Goal: Information Seeking & Learning: Learn about a topic

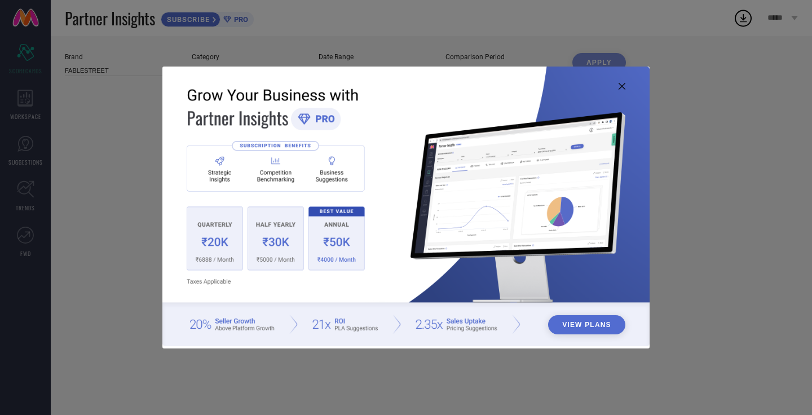
type input "Women-Trousers"
click at [580, 329] on button "View Plans" at bounding box center [586, 324] width 77 height 19
click at [623, 86] on icon at bounding box center [622, 86] width 7 height 7
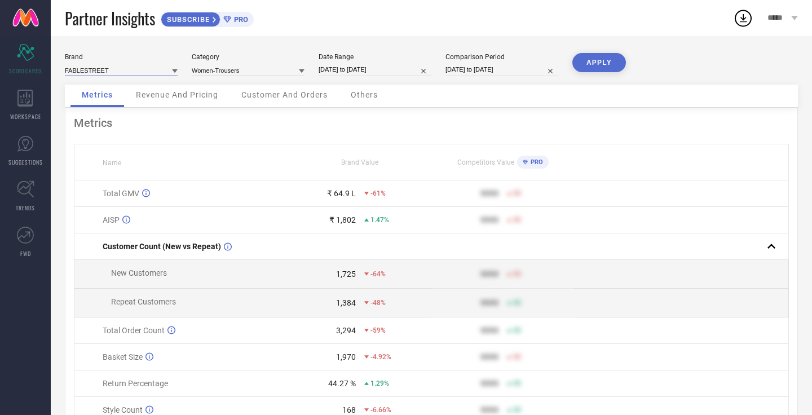
click at [118, 72] on input at bounding box center [121, 70] width 113 height 12
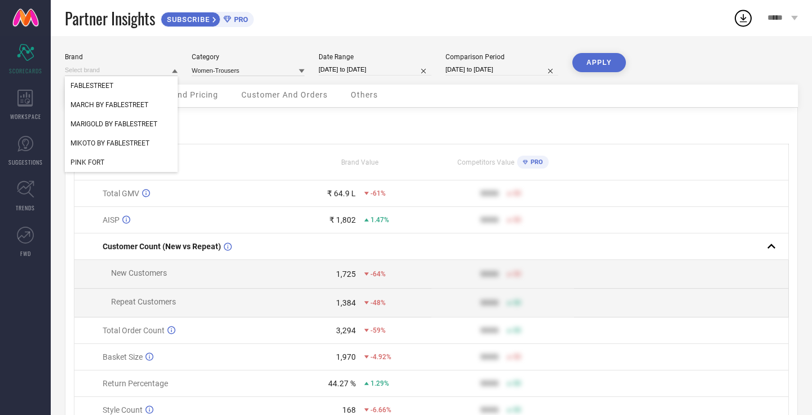
click at [136, 50] on div "Brand FABLESTREET MARCH BY FABLESTREET MARIGOLD BY FABLESTREET MIKOTO BY FABLES…" at bounding box center [431, 252] width 761 height 433
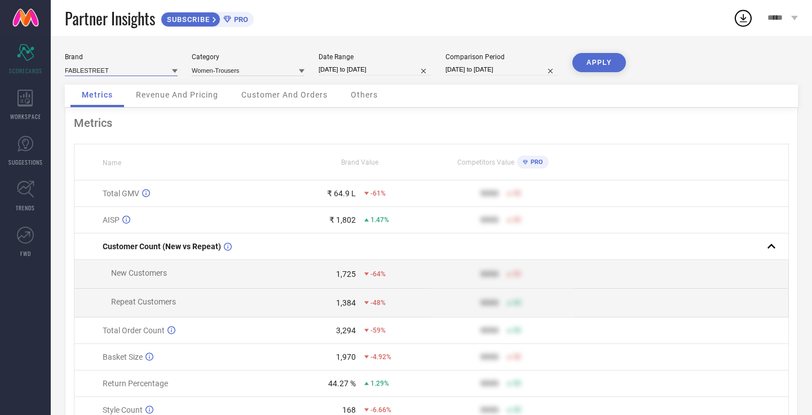
click at [161, 69] on input at bounding box center [121, 70] width 113 height 12
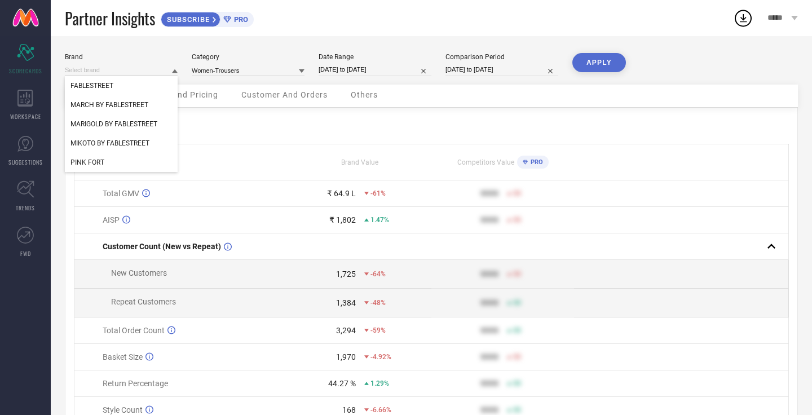
click at [184, 42] on div "Brand FABLESTREET MARCH BY FABLESTREET MARIGOLD BY FABLESTREET MIKOTO BY FABLES…" at bounding box center [431, 252] width 761 height 433
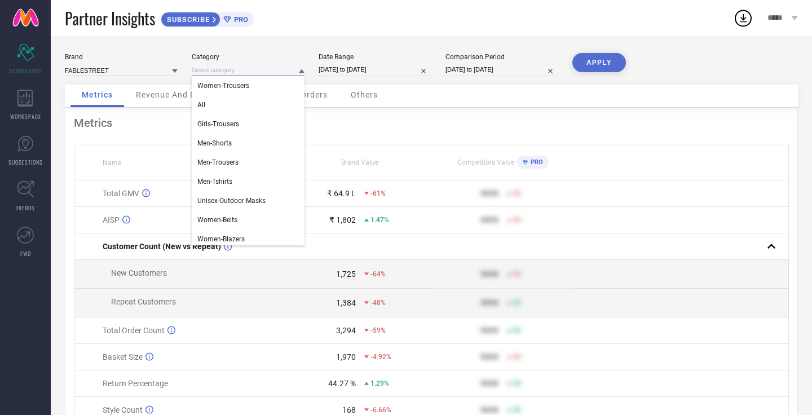
click at [228, 70] on input at bounding box center [248, 70] width 113 height 12
click at [267, 55] on div "Category" at bounding box center [248, 57] width 113 height 8
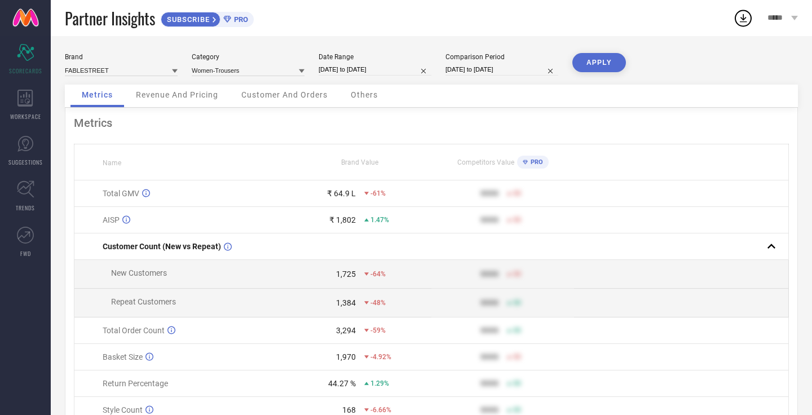
select select "4"
select select "2025"
select select "5"
select select "2025"
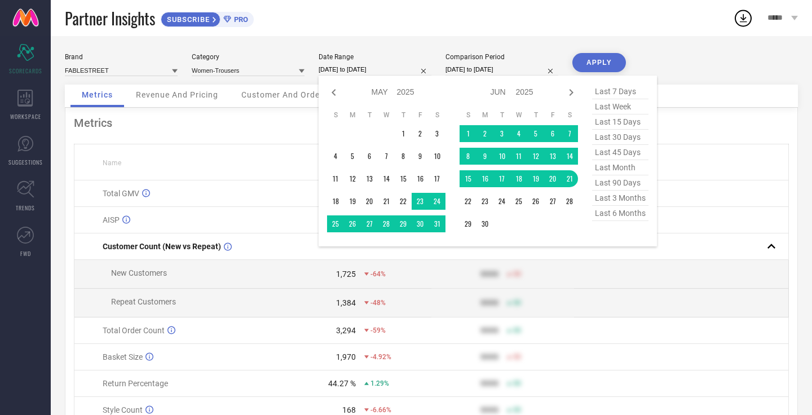
click at [350, 72] on input "[DATE] to [DATE]" at bounding box center [375, 70] width 113 height 12
click at [572, 94] on icon at bounding box center [571, 92] width 4 height 7
select select "5"
select select "2025"
select select "6"
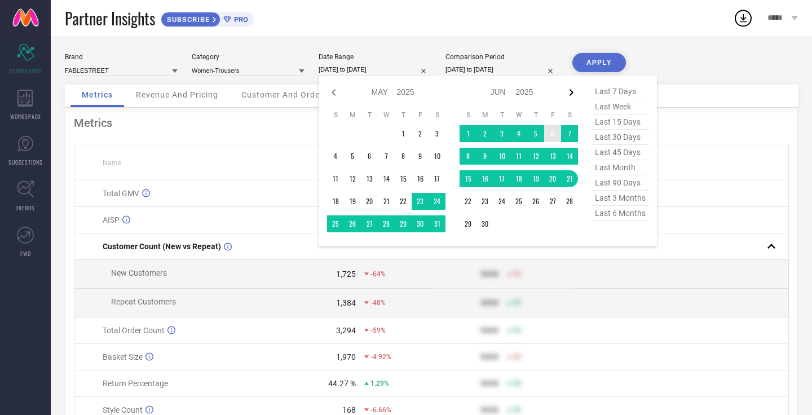
select select "2025"
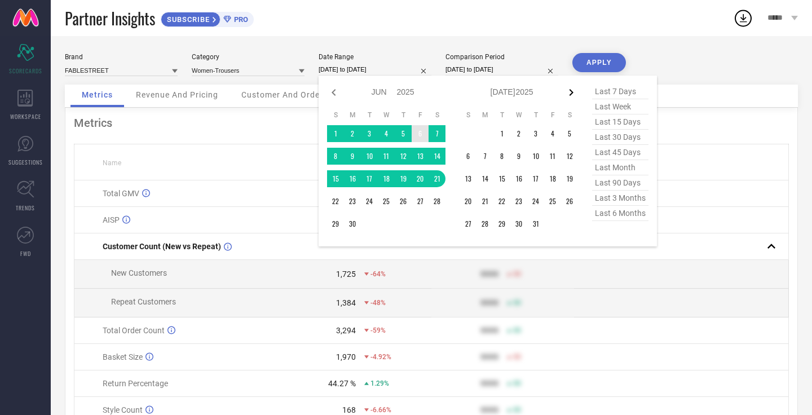
click at [573, 92] on icon at bounding box center [571, 92] width 4 height 7
select select "6"
select select "2025"
select select "7"
select select "2025"
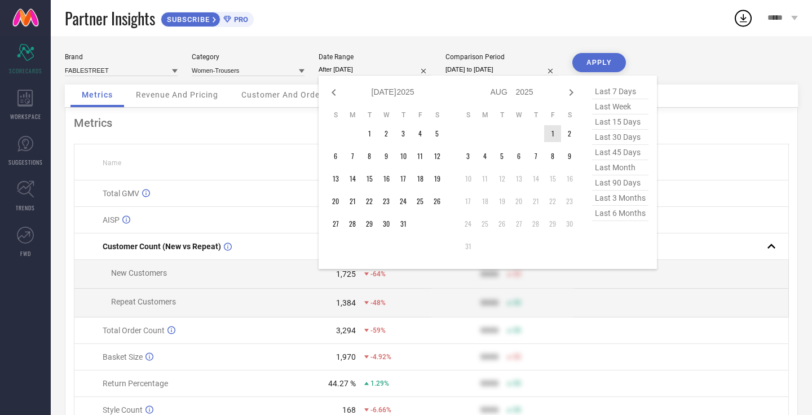
click at [555, 135] on td "1" at bounding box center [552, 133] width 17 height 17
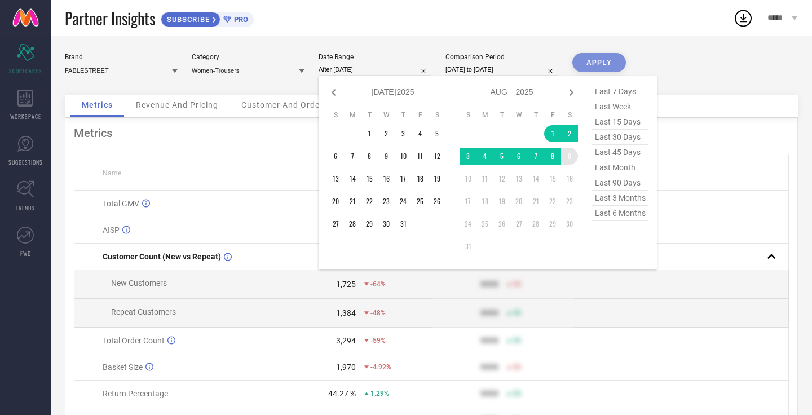
type input "[DATE] to [DATE]"
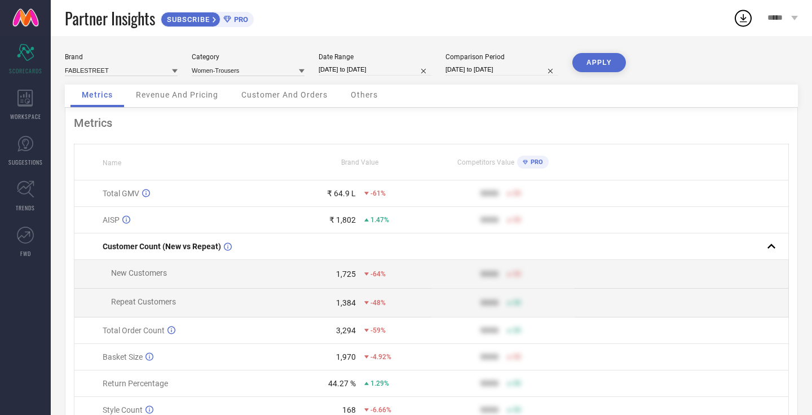
click at [601, 60] on button "APPLY" at bounding box center [599, 62] width 54 height 19
click at [383, 68] on input "[DATE] to [DATE]" at bounding box center [375, 70] width 113 height 12
select select "7"
select select "2025"
select select "8"
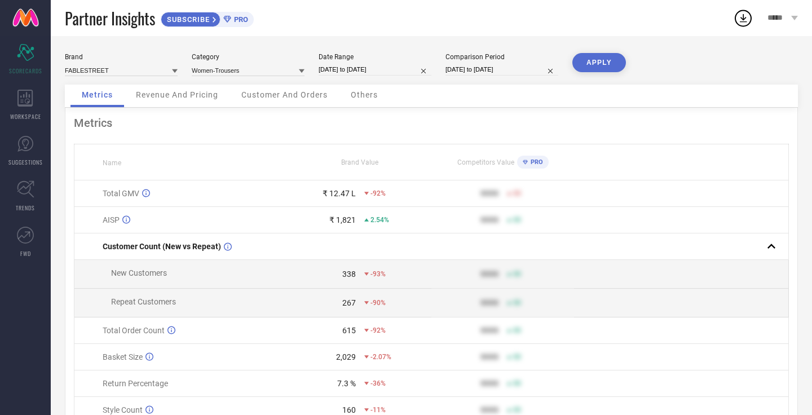
select select "2025"
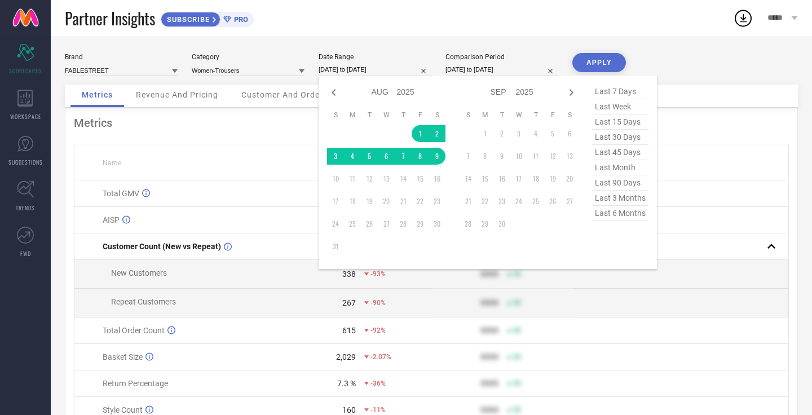
click at [446, 39] on div "Brand FABLESTREET Category Women-Trousers Date Range [DATE] to [DATE] Jan Feb M…" at bounding box center [431, 252] width 761 height 433
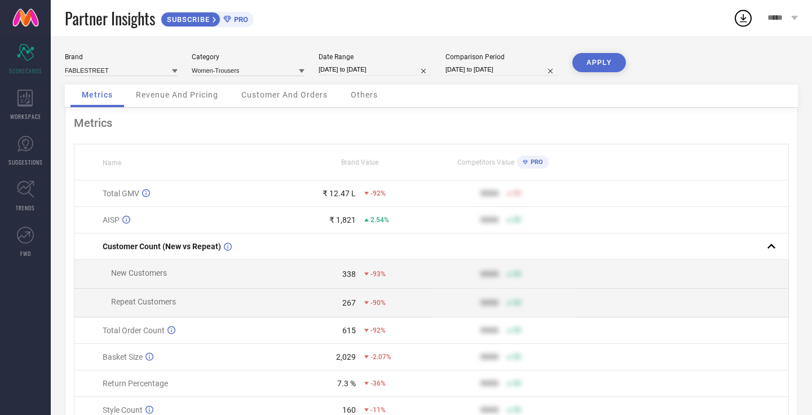
click at [474, 64] on input "[DATE] to [DATE]" at bounding box center [501, 70] width 113 height 12
select select "4"
select select "2024"
select select "5"
select select "2024"
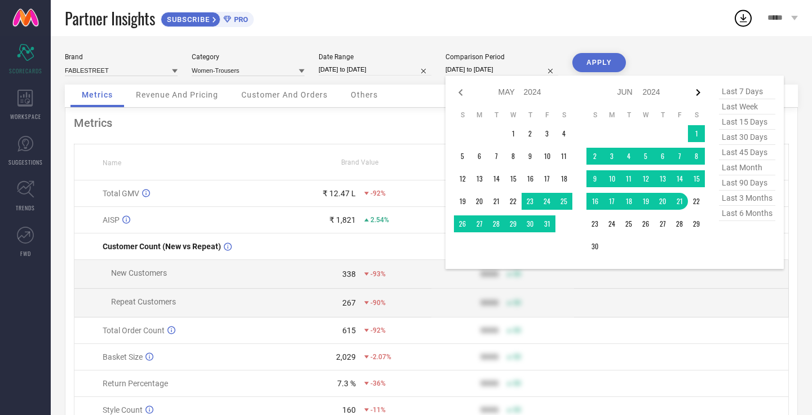
click at [700, 92] on icon at bounding box center [698, 93] width 14 height 14
select select "5"
select select "2024"
select select "6"
select select "2024"
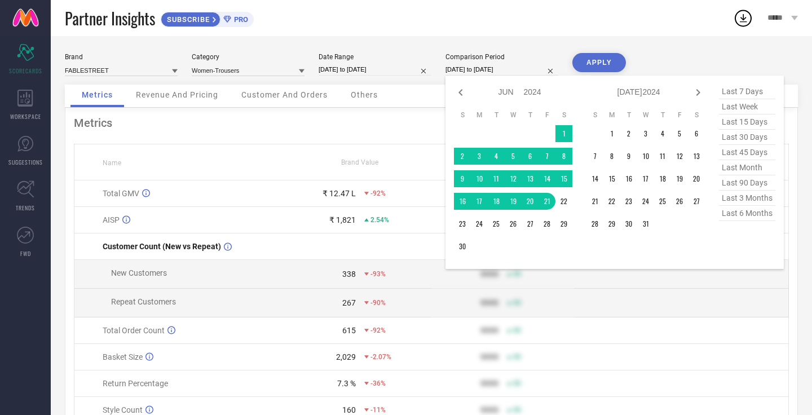
click at [700, 92] on icon at bounding box center [698, 93] width 14 height 14
select select "6"
select select "2024"
select select "7"
select select "2024"
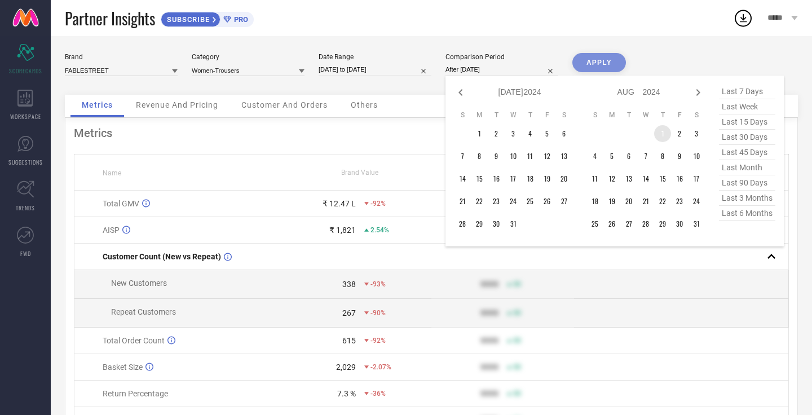
click at [661, 132] on td "1" at bounding box center [662, 133] width 17 height 17
type input "[DATE] to [DATE]"
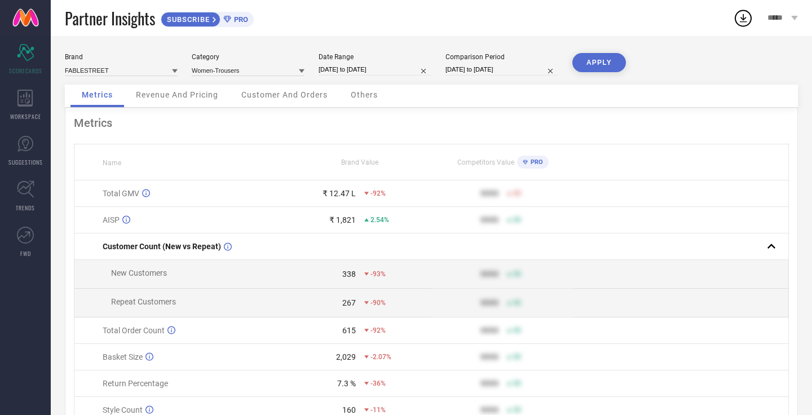
click at [612, 61] on button "APPLY" at bounding box center [599, 62] width 54 height 19
click at [179, 98] on span "Revenue And Pricing" at bounding box center [177, 94] width 82 height 9
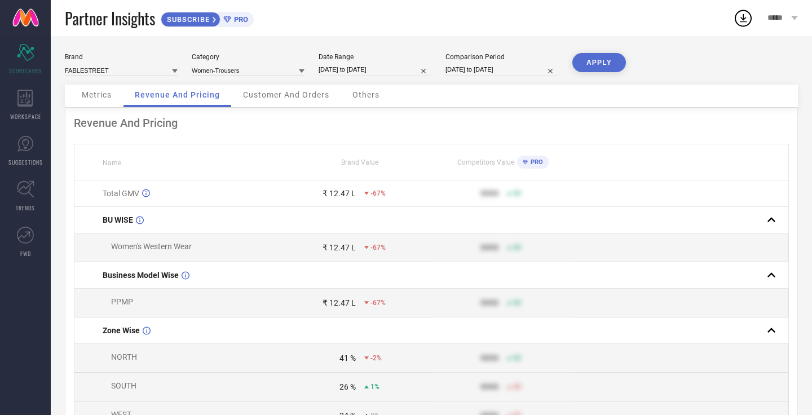
select select "7"
select select "2025"
select select "8"
select select "2025"
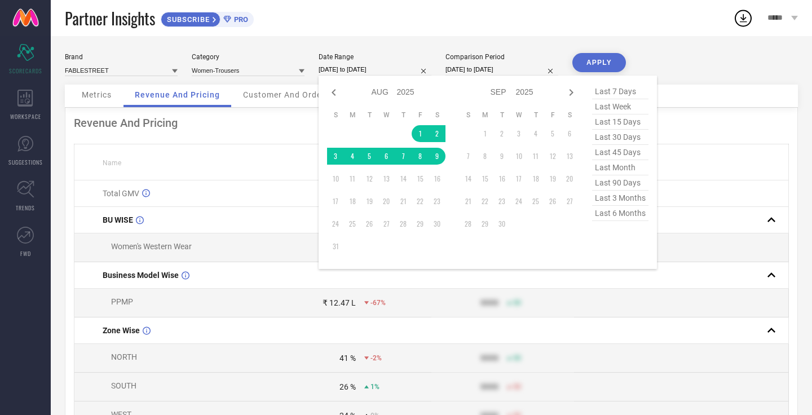
click at [400, 72] on input "[DATE] to [DATE]" at bounding box center [375, 70] width 113 height 12
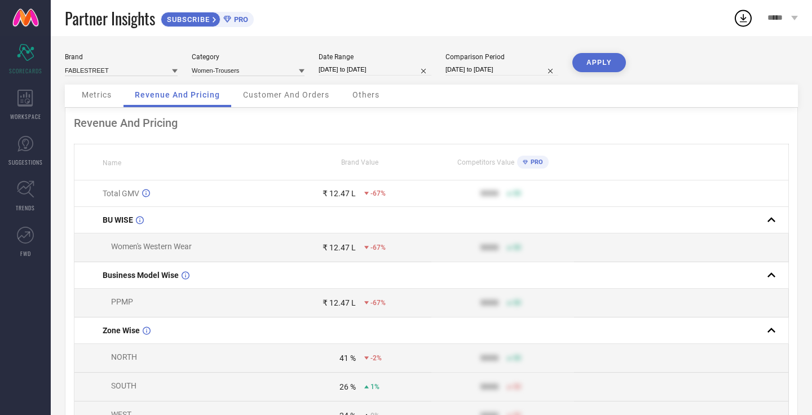
click at [290, 179] on th "Brand Value" at bounding box center [360, 162] width 143 height 36
click at [509, 63] on div "Comparison Period [DATE] to [DATE]" at bounding box center [501, 64] width 113 height 23
select select "7"
select select "2024"
select select "8"
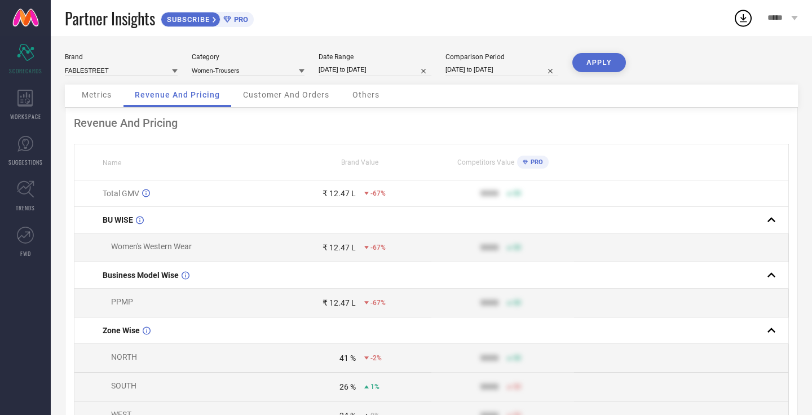
select select "2024"
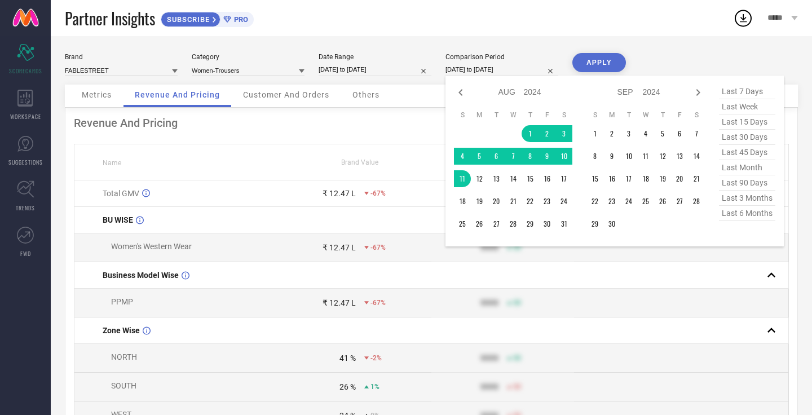
click at [509, 68] on input "[DATE] to [DATE]" at bounding box center [501, 70] width 113 height 12
type input "After [DATE]"
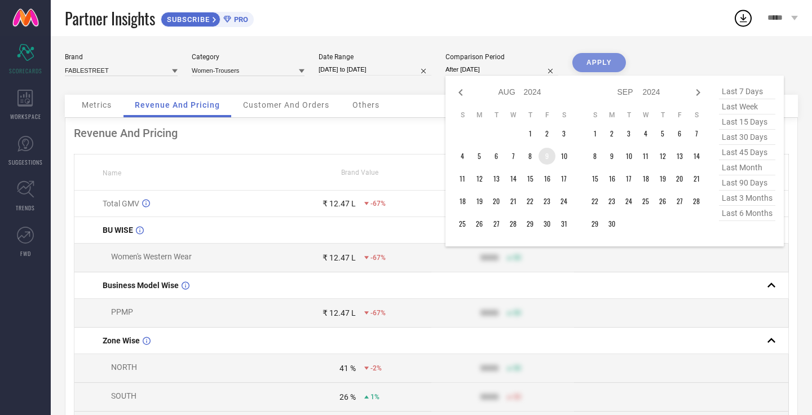
click at [548, 155] on td "9" at bounding box center [546, 156] width 17 height 17
click at [598, 63] on div "APPLY" at bounding box center [599, 74] width 54 height 42
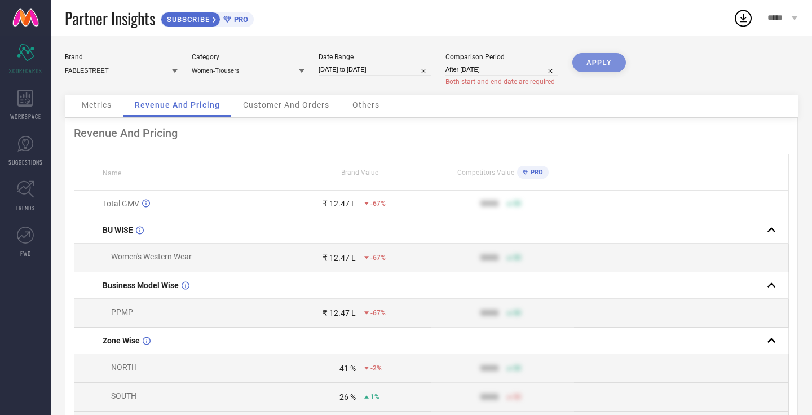
click at [509, 69] on input "After [DATE]" at bounding box center [501, 70] width 113 height 12
select select "7"
select select "2024"
select select "8"
select select "2024"
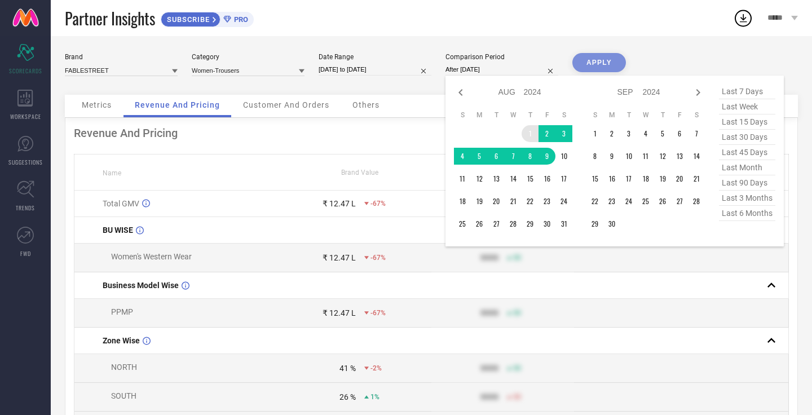
type input "[DATE] to [DATE]"
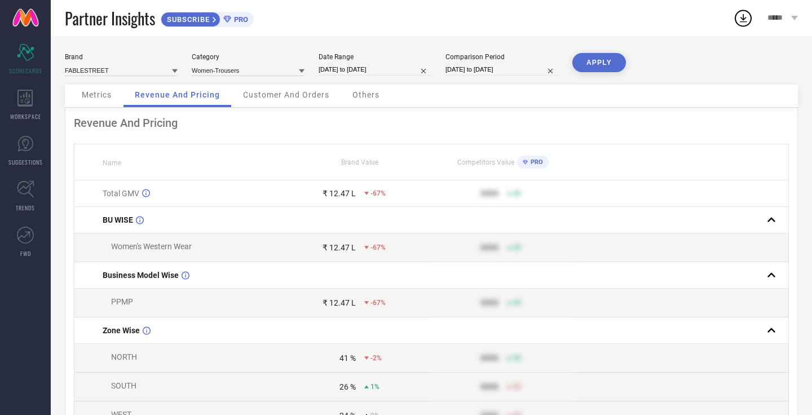
click at [599, 70] on button "APPLY" at bounding box center [599, 62] width 54 height 19
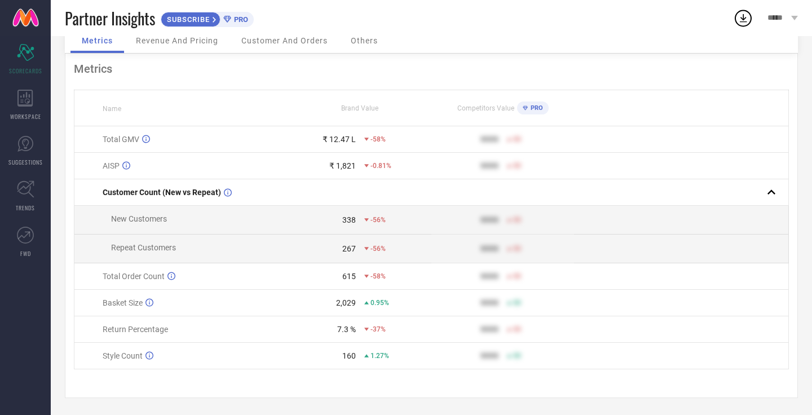
scroll to position [56, 0]
drag, startPoint x: 337, startPoint y: 164, endPoint x: 364, endPoint y: 164, distance: 27.1
click at [364, 164] on div "₹ 1,821 -0.81%" at bounding box center [360, 165] width 142 height 9
click at [125, 166] on icon at bounding box center [126, 165] width 8 height 8
click at [222, 102] on th "Name" at bounding box center [181, 108] width 214 height 36
